Goal: Information Seeking & Learning: Understand process/instructions

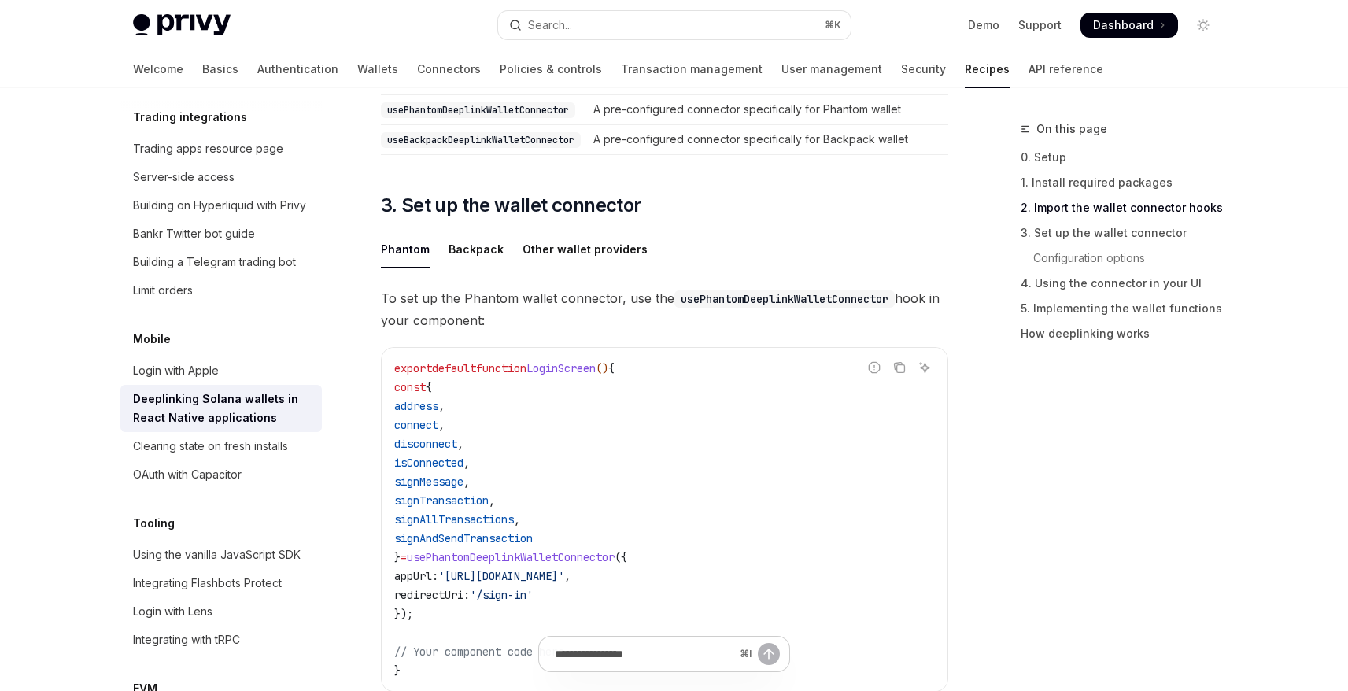
scroll to position [904, 0]
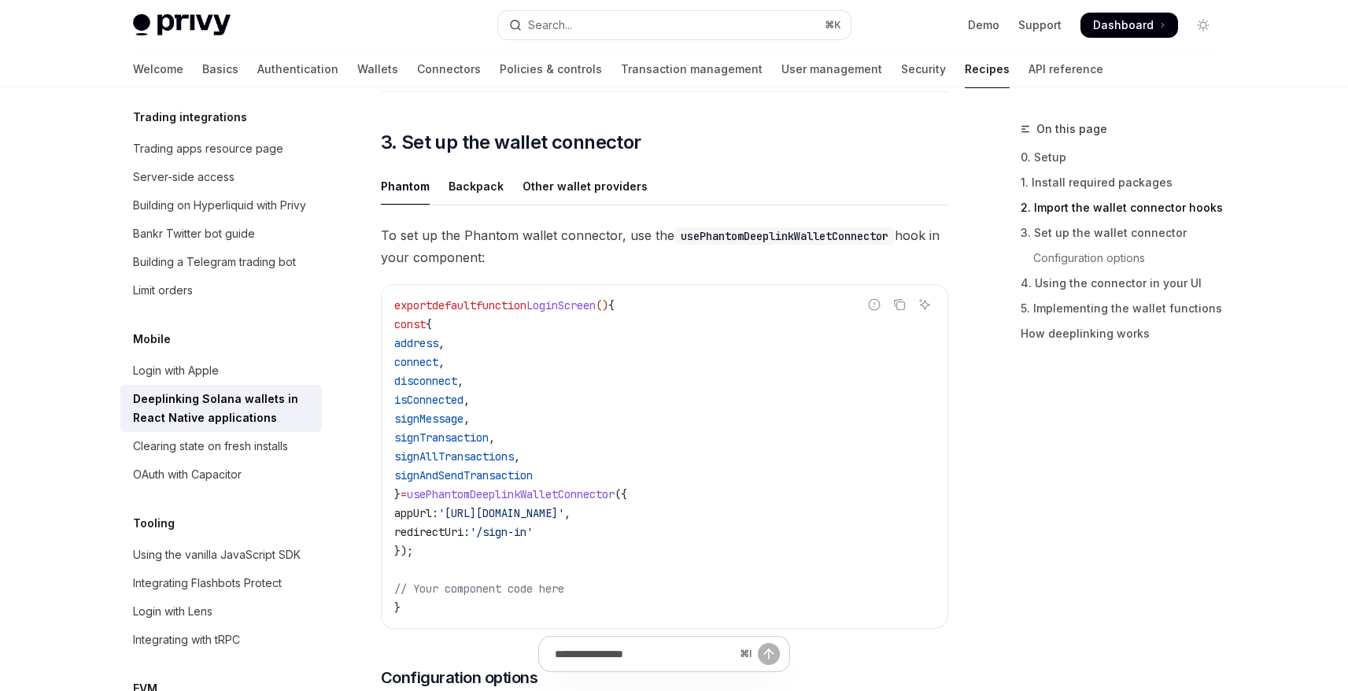
click at [438, 340] on span "address" at bounding box center [416, 343] width 44 height 14
click at [438, 364] on span "connect" at bounding box center [416, 362] width 44 height 14
click at [450, 371] on code "export default function LoginScreen () { const { address , connect , disconnect…" at bounding box center [664, 456] width 541 height 321
click at [483, 438] on span "signTransaction" at bounding box center [441, 437] width 94 height 14
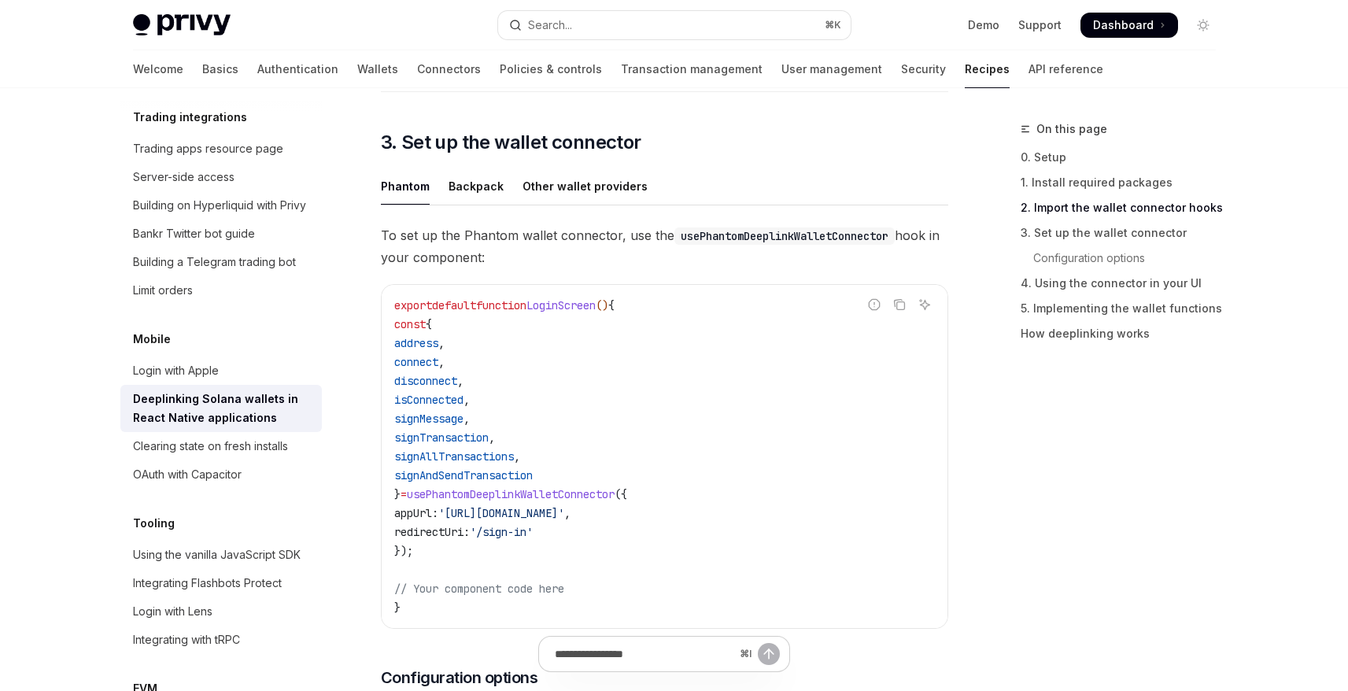
copy span "signTransaction"
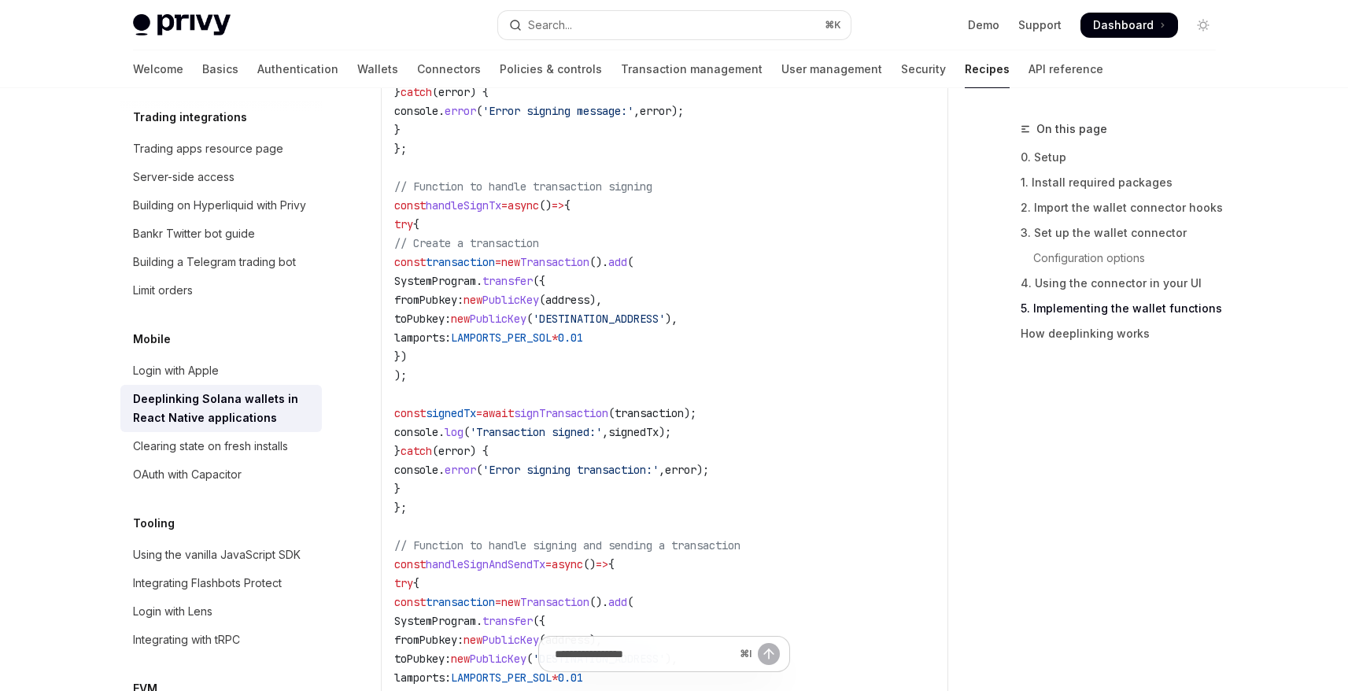
scroll to position [2430, 0]
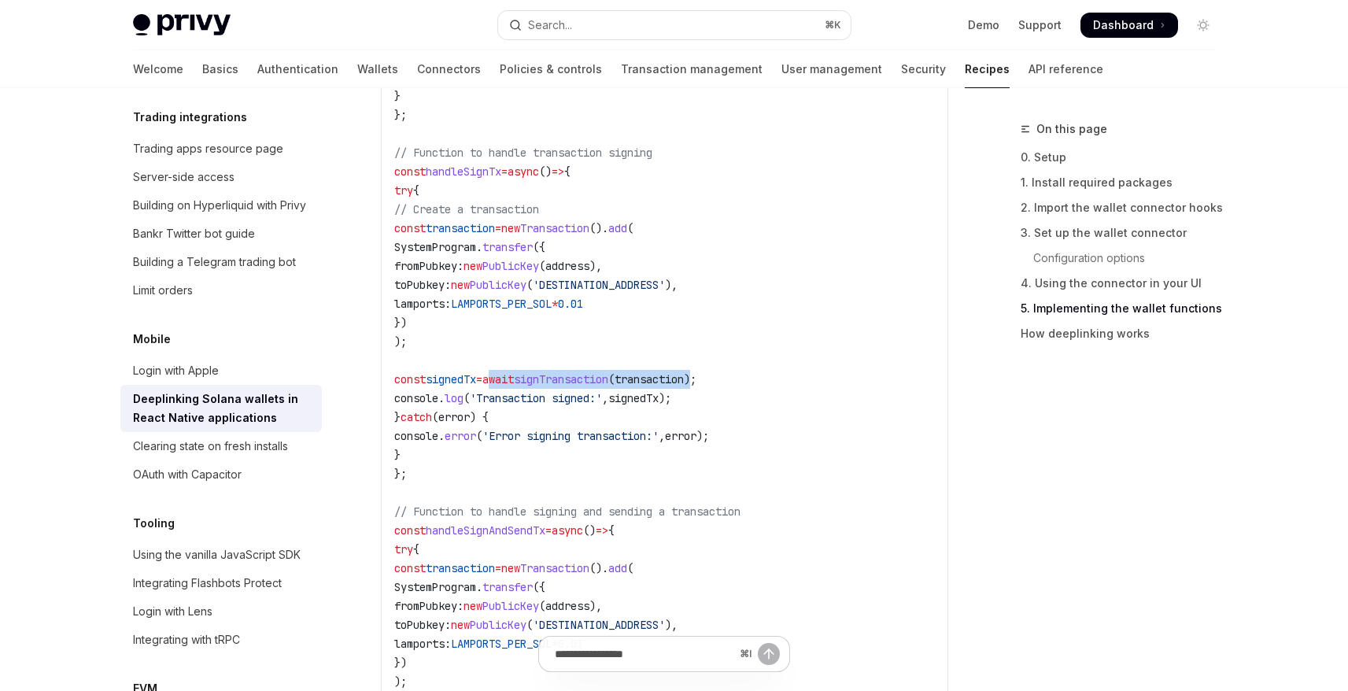
drag, startPoint x: 533, startPoint y: 382, endPoint x: 759, endPoint y: 390, distance: 226.0
click at [697, 386] on span "const signedTx = await signTransaction ( transaction );" at bounding box center [545, 379] width 302 height 14
copy span "await signTransaction ( transaction )"
drag, startPoint x: 421, startPoint y: 383, endPoint x: 526, endPoint y: 386, distance: 104.7
click at [526, 386] on span "const signedTx = await signTransaction ( transaction );" at bounding box center [545, 379] width 302 height 14
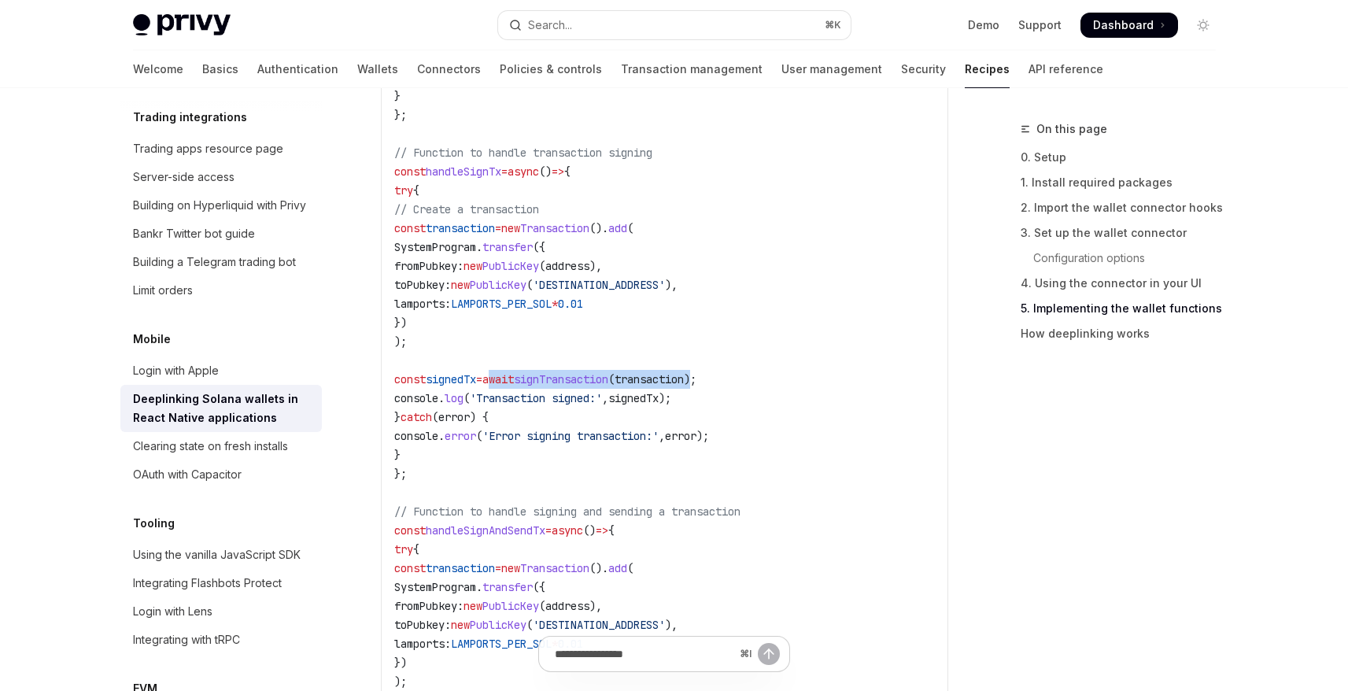
copy span "const signedTx ="
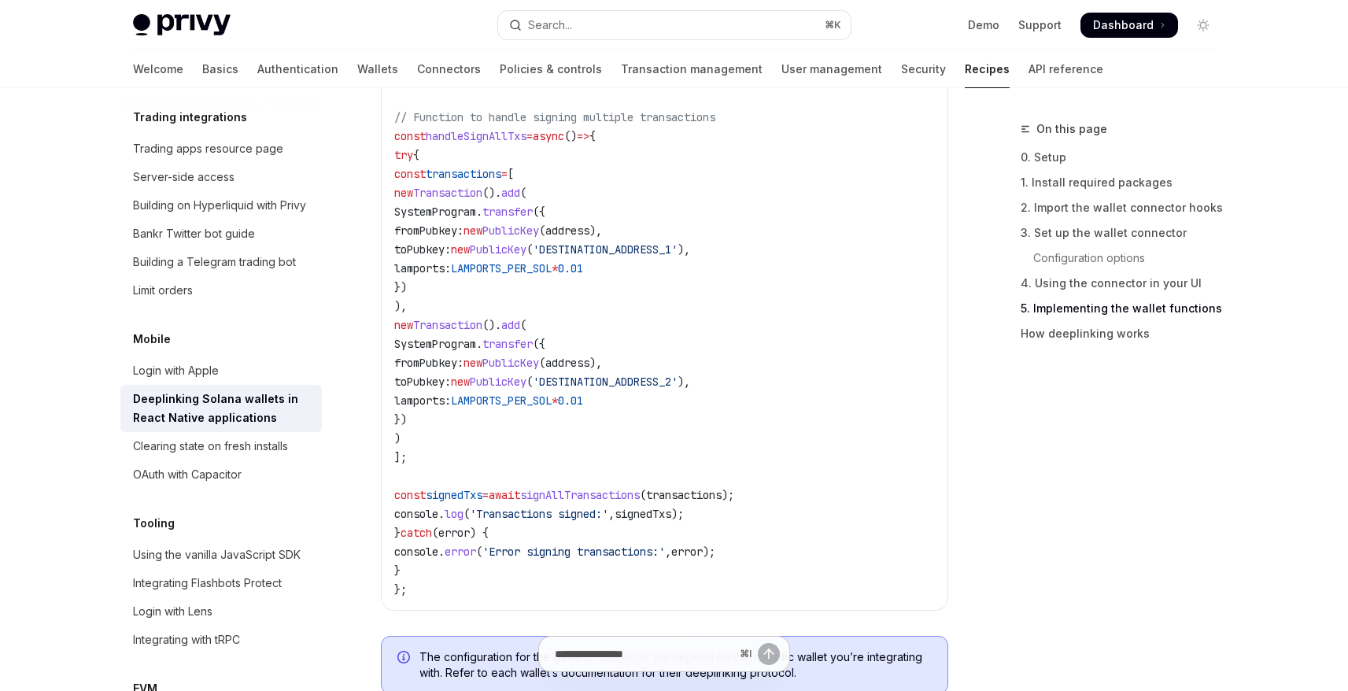
scroll to position [3188, 0]
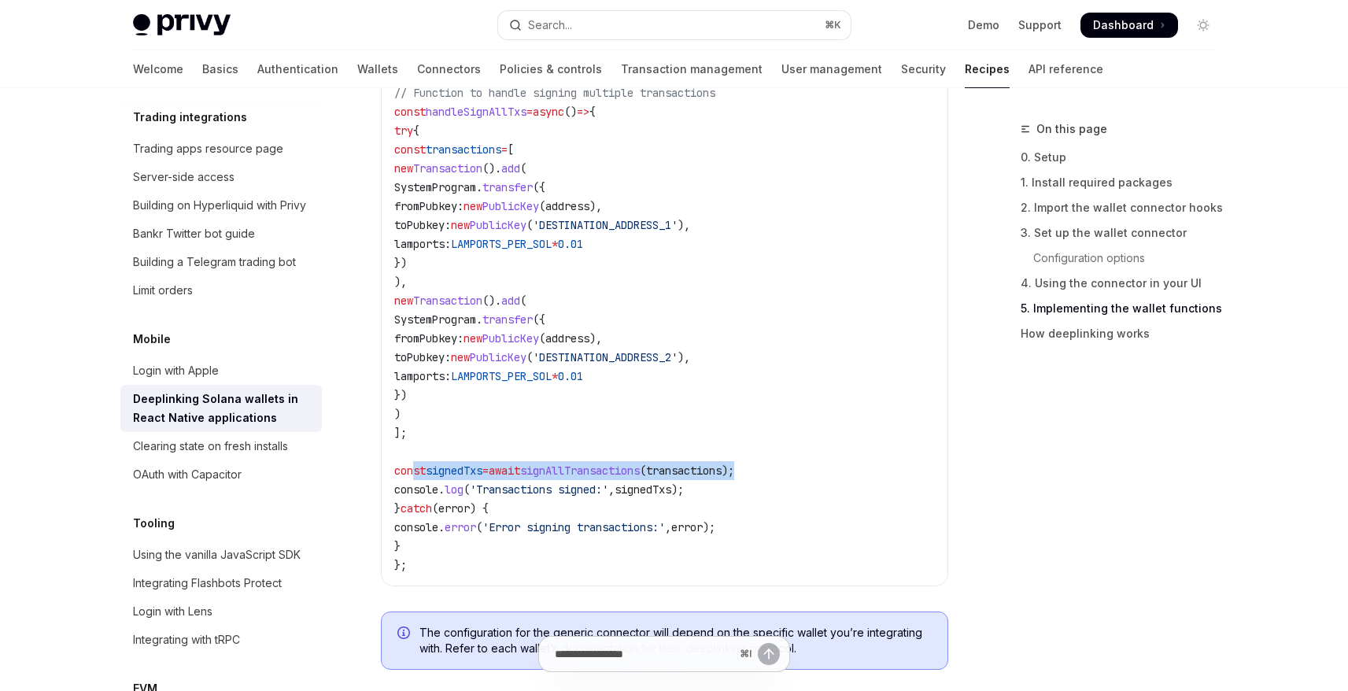
drag, startPoint x: 416, startPoint y: 478, endPoint x: 805, endPoint y: 475, distance: 388.8
copy span "const signedTxs = await signAllTransactions ( transactions );"
